Goal: Transaction & Acquisition: Purchase product/service

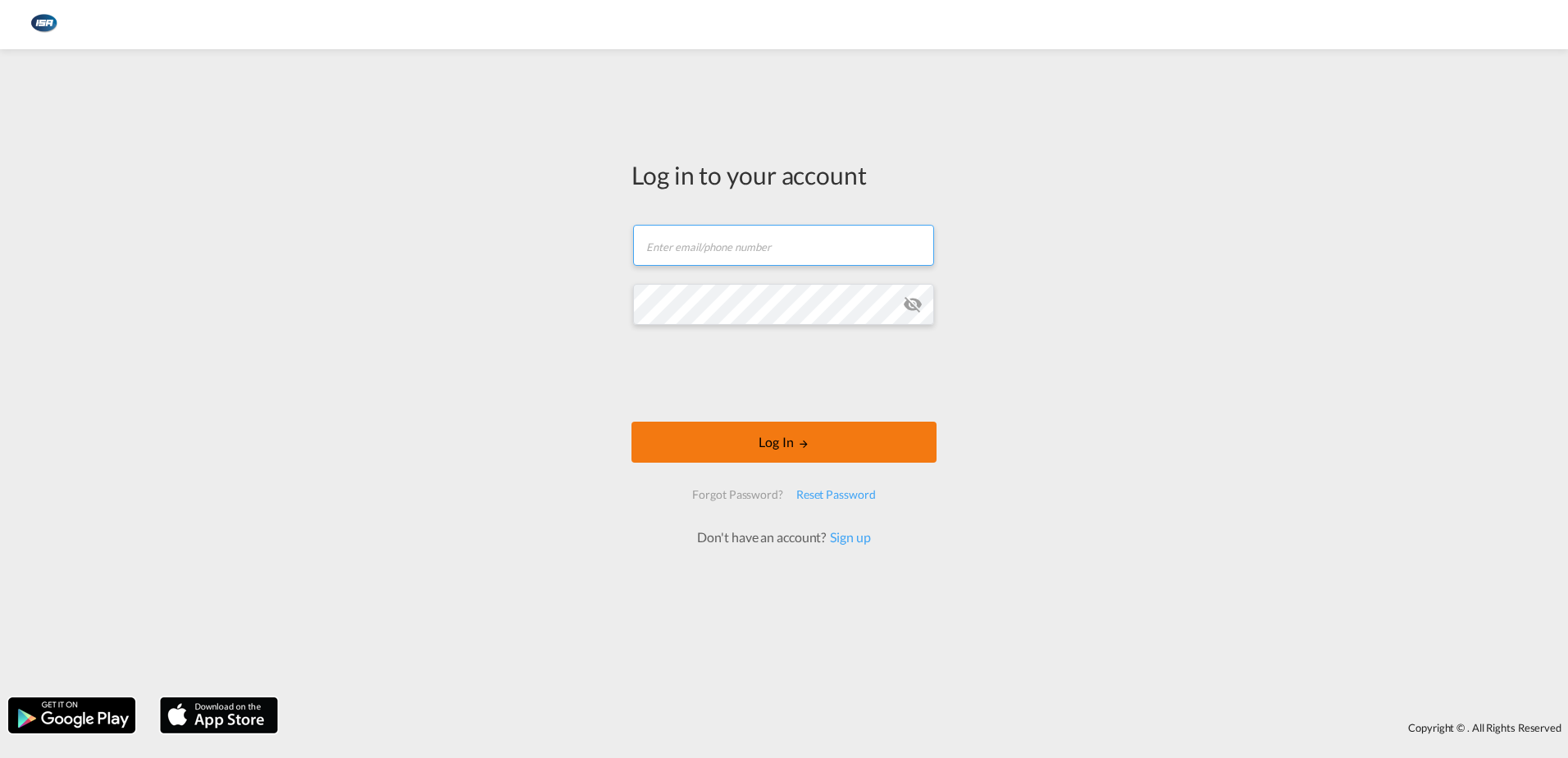
type input "[EMAIL_ADDRESS][DOMAIN_NAME]"
click at [766, 437] on button "Log In" at bounding box center [784, 442] width 305 height 41
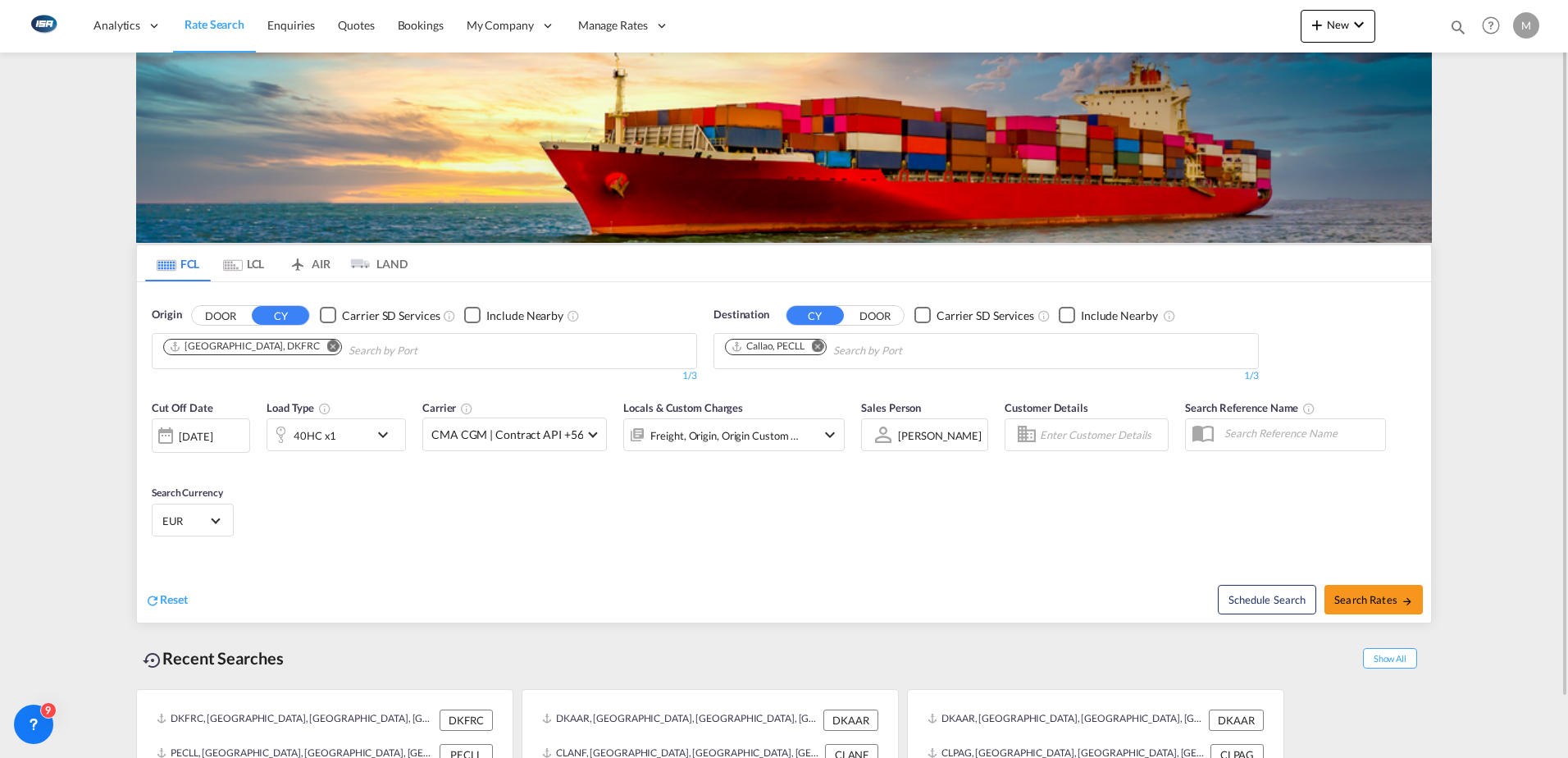
click at [823, 351] on md-icon "Remove" at bounding box center [818, 346] width 13 height 13
type input "harcou"
click at [784, 385] on div "[GEOGRAPHIC_DATA] rt [GEOGRAPHIC_DATA] NGPHC" at bounding box center [852, 389] width 312 height 50
click at [1370, 602] on span "Search Rates" at bounding box center [1374, 600] width 79 height 13
type input "DKFRC to NGPHC / [DATE]"
